Goal: Transaction & Acquisition: Download file/media

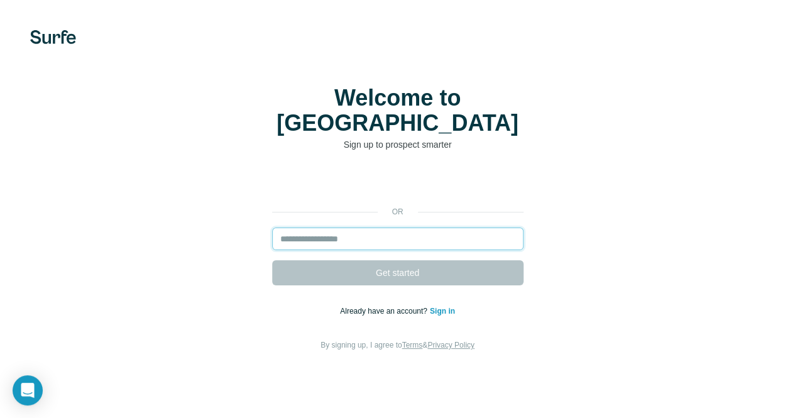
click at [272, 227] on input "email" at bounding box center [397, 238] width 251 height 23
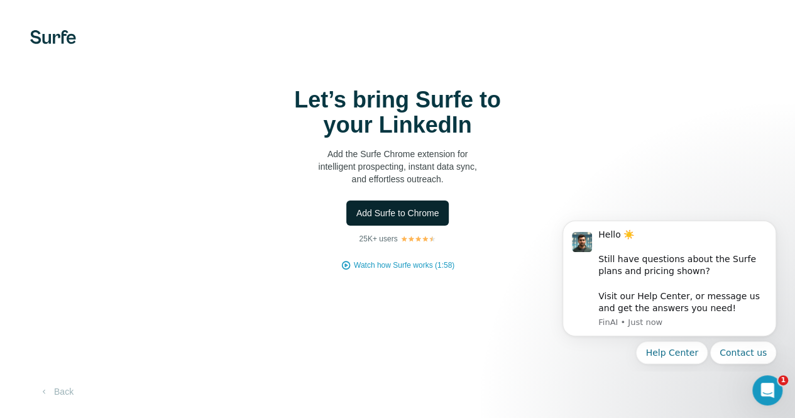
click at [356, 212] on span "Add Surfe to Chrome" at bounding box center [397, 213] width 83 height 13
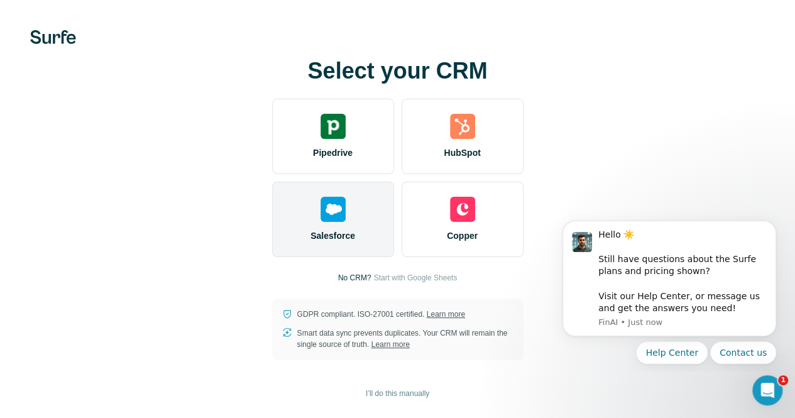
click at [320, 204] on img at bounding box center [332, 209] width 25 height 25
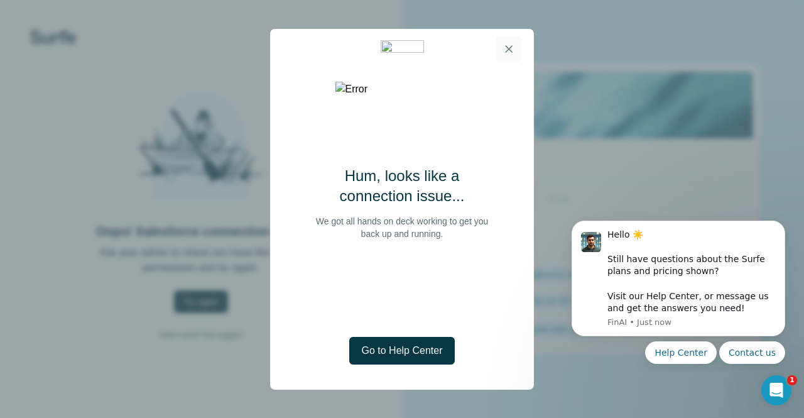
click at [503, 45] on icon "button" at bounding box center [509, 49] width 13 height 13
